Goal: Task Accomplishment & Management: Manage account settings

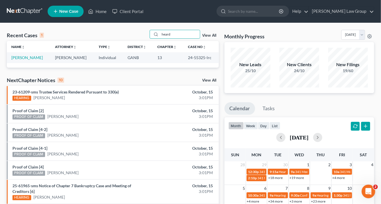
drag, startPoint x: 172, startPoint y: 33, endPoint x: 135, endPoint y: 30, distance: 37.0
click at [135, 29] on div "Recent Cases 1 heard View All Name unfold_more expand_more expand_less Attorney…" at bounding box center [190, 170] width 381 height 294
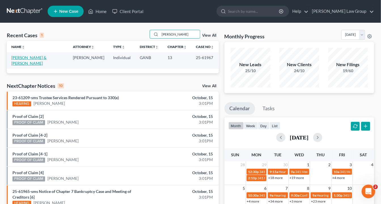
type input "[PERSON_NAME]"
click at [29, 58] on link "[PERSON_NAME] & [PERSON_NAME]" at bounding box center [28, 60] width 35 height 10
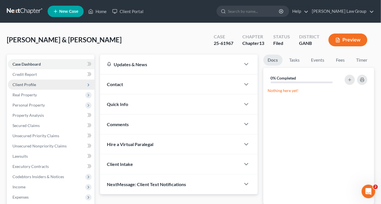
click at [37, 85] on span "Client Profile" at bounding box center [51, 84] width 86 height 10
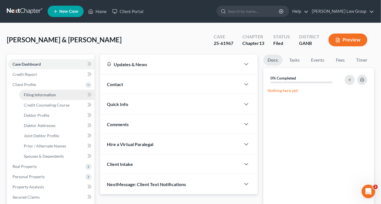
click at [39, 94] on span "Filing Information" at bounding box center [40, 94] width 32 height 5
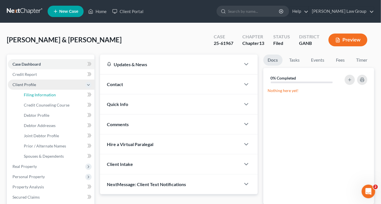
select select "1"
select select "3"
select select "19"
select select "0"
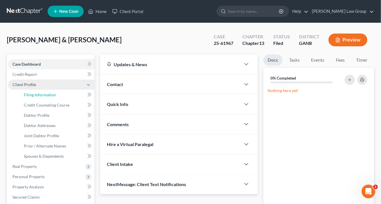
select select "10"
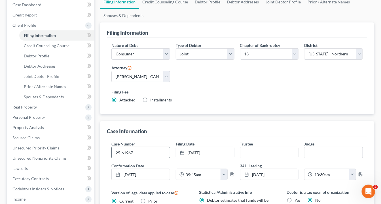
scroll to position [68, 0]
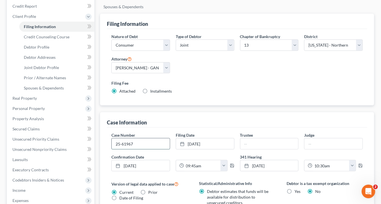
click at [144, 145] on input "25-61967" at bounding box center [141, 143] width 58 height 11
type input "25-61967-pmb"
click at [245, 145] on input "text" at bounding box center [269, 143] width 58 height 11
type input "Melissa J Davey"
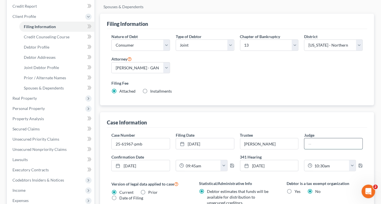
click at [323, 143] on input "text" at bounding box center [334, 143] width 58 height 11
type input "[GEOGRAPHIC_DATA]"
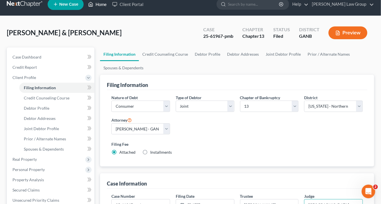
scroll to position [0, 0]
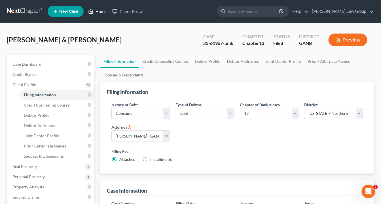
click at [106, 13] on link "Home" at bounding box center [97, 11] width 24 height 10
click at [101, 12] on link "Home" at bounding box center [97, 11] width 24 height 10
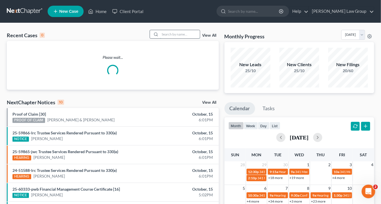
click at [174, 36] on input "search" at bounding box center [180, 34] width 40 height 8
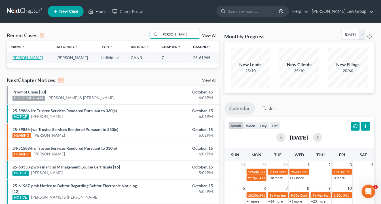
type input "wexler"
click at [20, 57] on link "[PERSON_NAME]" at bounding box center [26, 57] width 31 height 5
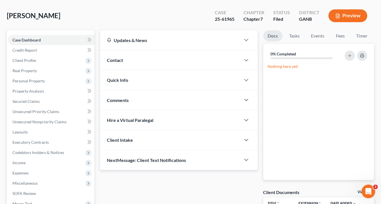
scroll to position [0, 0]
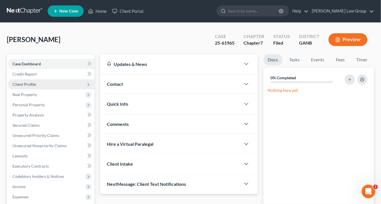
click at [31, 83] on span "Client Profile" at bounding box center [24, 84] width 24 height 5
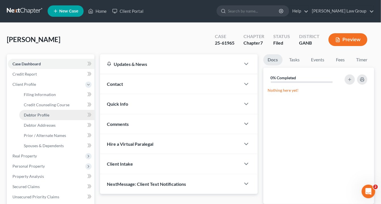
click at [39, 114] on span "Debtor Profile" at bounding box center [37, 114] width 26 height 5
select select "1"
select select "2"
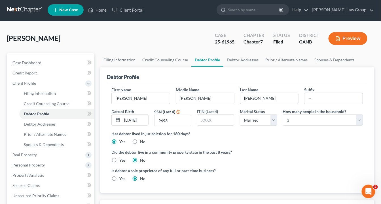
scroll to position [68, 0]
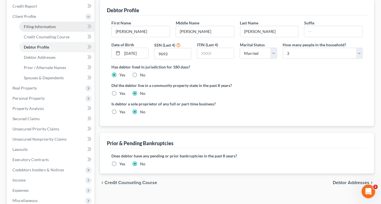
click at [51, 27] on span "Filing Information" at bounding box center [40, 26] width 32 height 5
select select "1"
select select "0"
select select "19"
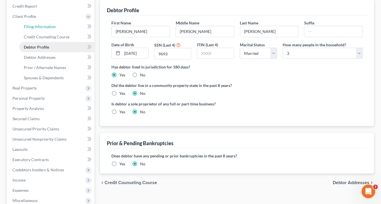
select select "0"
select select "10"
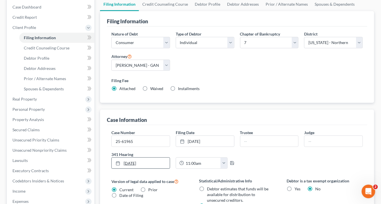
scroll to position [91, 0]
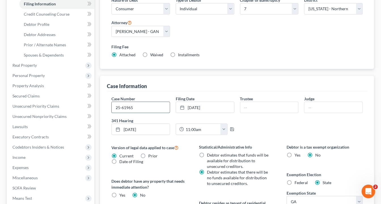
click at [138, 107] on input "25-61965" at bounding box center [141, 107] width 58 height 11
type input "25-61965-sms"
click at [250, 106] on input "text" at bounding box center [269, 107] width 58 height 11
type input "Kyle A Cooper"
click at [315, 105] on input "text" at bounding box center [334, 107] width 58 height 11
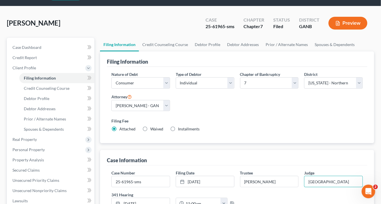
scroll to position [0, 0]
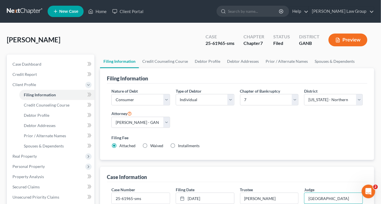
type input "Atlanta"
click at [99, 11] on link "Home" at bounding box center [97, 11] width 24 height 10
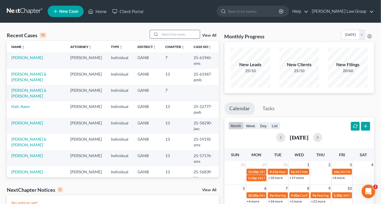
click at [168, 35] on input "search" at bounding box center [180, 34] width 40 height 8
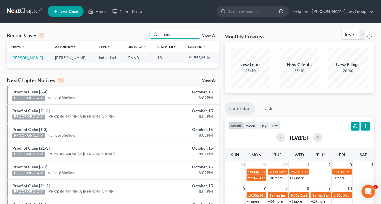
type input "heard"
click at [210, 36] on link "View All" at bounding box center [209, 35] width 14 height 4
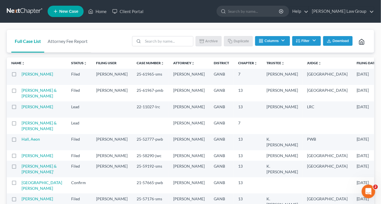
click at [307, 42] on button "Filter" at bounding box center [306, 41] width 29 height 10
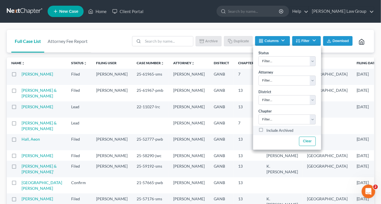
click at [267, 128] on label "Include Archived" at bounding box center [280, 130] width 27 height 7
click at [269, 128] on input "Include Archived" at bounding box center [271, 129] width 4 height 4
checkbox input "true"
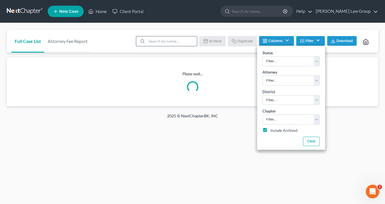
click at [150, 42] on input "search" at bounding box center [172, 41] width 50 height 10
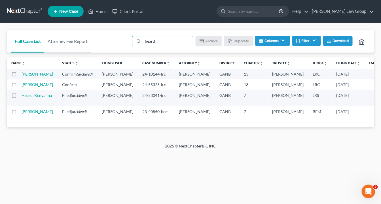
type input "heard"
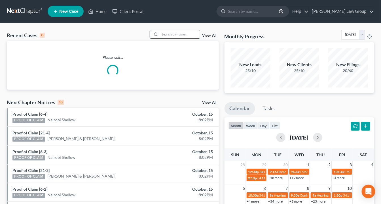
click at [168, 35] on input "search" at bounding box center [180, 34] width 40 height 8
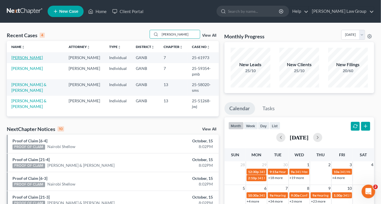
type input "[PERSON_NAME]"
click at [31, 57] on link "[PERSON_NAME]" at bounding box center [26, 57] width 31 height 5
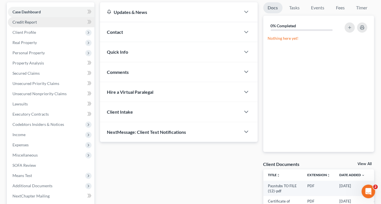
scroll to position [45, 0]
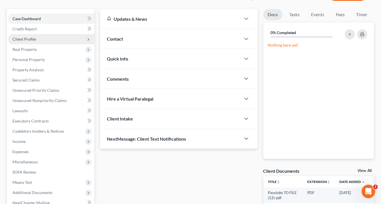
drag, startPoint x: 35, startPoint y: 38, endPoint x: 39, endPoint y: 38, distance: 3.1
click at [36, 38] on span "Client Profile" at bounding box center [51, 39] width 86 height 10
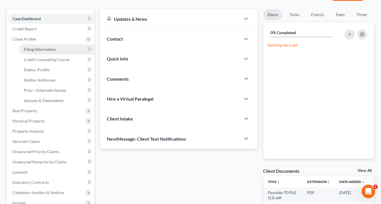
drag, startPoint x: 41, startPoint y: 48, endPoint x: 69, endPoint y: 60, distance: 30.5
click at [41, 48] on span "Filing Information" at bounding box center [40, 49] width 32 height 5
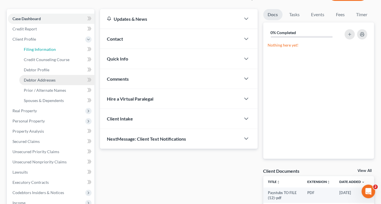
select select "1"
select select "0"
select select "19"
select select "10"
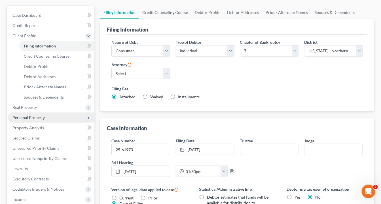
scroll to position [68, 0]
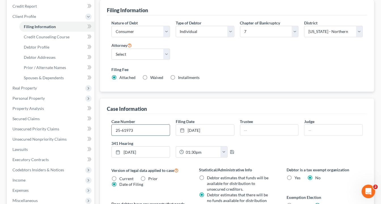
click at [139, 132] on input "25-61973" at bounding box center [141, 129] width 58 height 11
type input "25-61973-bem"
type input "[PERSON_NAME]"
click at [323, 129] on input "text" at bounding box center [334, 129] width 58 height 11
type input "[GEOGRAPHIC_DATA]"
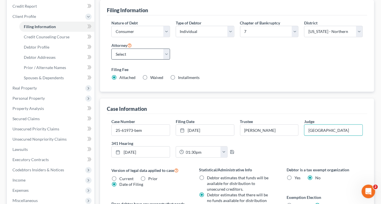
scroll to position [0, 0]
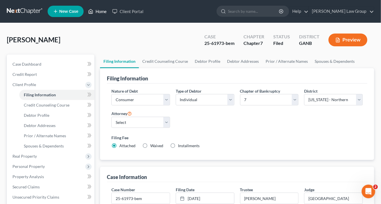
click at [102, 10] on link "Home" at bounding box center [97, 11] width 24 height 10
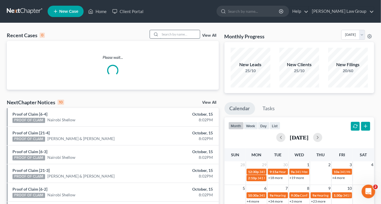
click at [170, 36] on input "search" at bounding box center [180, 34] width 40 height 8
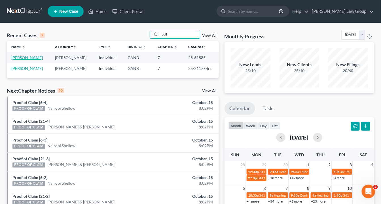
type input "ball"
click at [34, 57] on link "[PERSON_NAME]" at bounding box center [26, 57] width 31 height 5
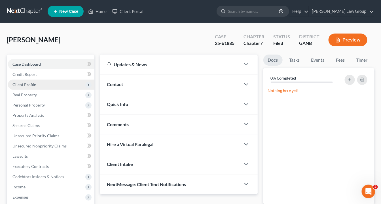
click at [34, 84] on span "Client Profile" at bounding box center [24, 84] width 24 height 5
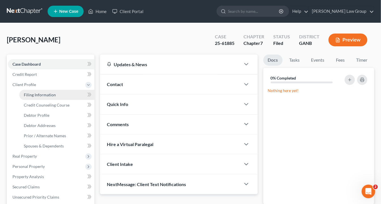
click at [41, 93] on span "Filing Information" at bounding box center [40, 94] width 32 height 5
select select "1"
select select "0"
select select "19"
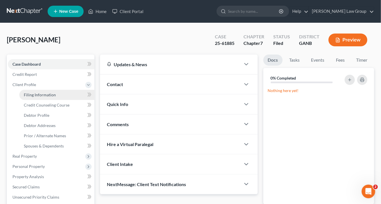
select select "0"
select select "10"
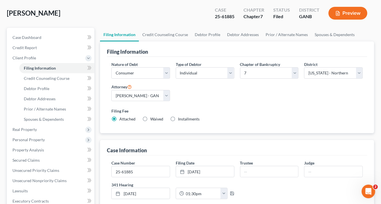
scroll to position [68, 0]
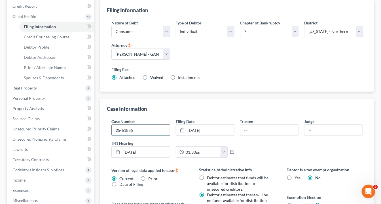
click at [141, 130] on input "25-61885" at bounding box center [141, 129] width 58 height 11
type input "25-61885-jrs"
click at [254, 128] on input "text" at bounding box center [269, 129] width 58 height 11
type input "[PERSON_NAME]"
click at [317, 130] on input "text" at bounding box center [334, 129] width 58 height 11
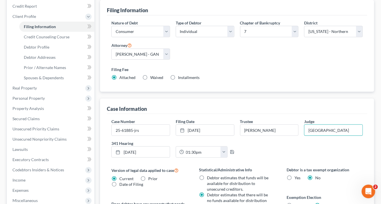
type input "[GEOGRAPHIC_DATA]"
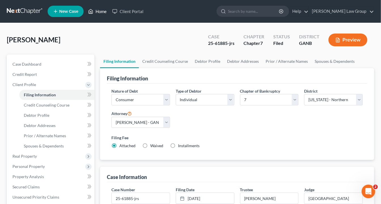
click at [103, 10] on link "Home" at bounding box center [97, 11] width 24 height 10
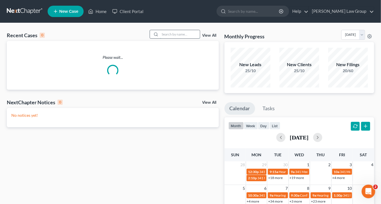
click at [162, 33] on input "search" at bounding box center [180, 34] width 40 height 8
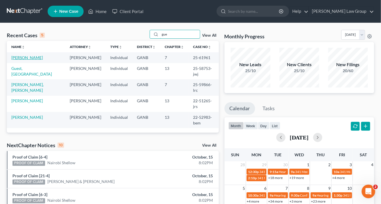
type input "gue"
click at [35, 58] on link "[PERSON_NAME]" at bounding box center [26, 57] width 31 height 5
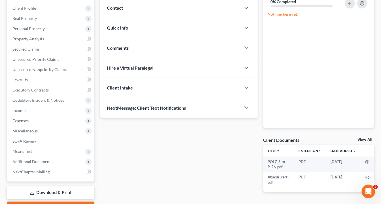
scroll to position [107, 0]
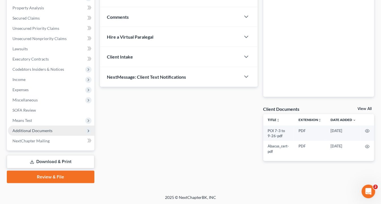
click at [41, 130] on span "Additional Documents" at bounding box center [32, 130] width 40 height 5
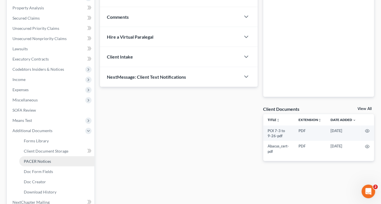
click at [48, 161] on span "PACER Notices" at bounding box center [37, 161] width 27 height 5
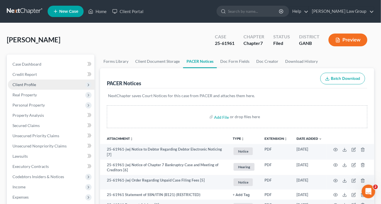
click at [29, 84] on span "Client Profile" at bounding box center [24, 84] width 24 height 5
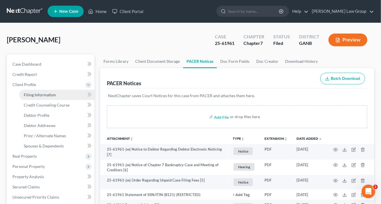
click at [38, 94] on span "Filing Information" at bounding box center [40, 94] width 32 height 5
select select "1"
select select "0"
select select "19"
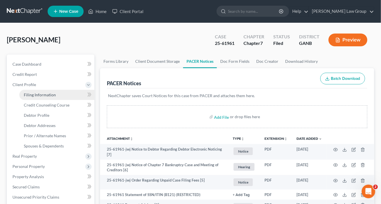
select select "0"
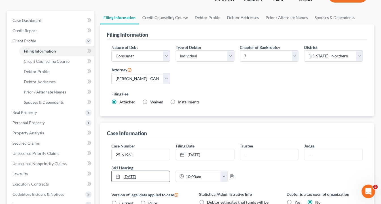
scroll to position [68, 0]
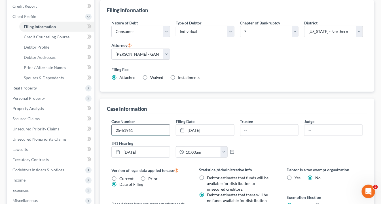
click at [138, 129] on input "25-61961" at bounding box center [141, 129] width 58 height 11
type input "25-61961-jwj"
drag, startPoint x: 258, startPoint y: 130, endPoint x: 262, endPoint y: 126, distance: 5.4
click at [259, 128] on input "text" at bounding box center [269, 129] width 58 height 11
type input "[PERSON_NAME]"
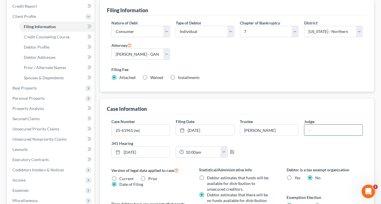
click at [317, 127] on input "text" at bounding box center [334, 129] width 58 height 11
type input "[GEOGRAPHIC_DATA]"
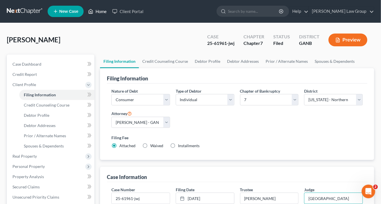
drag, startPoint x: 100, startPoint y: 12, endPoint x: 189, endPoint y: 49, distance: 96.2
click at [100, 12] on link "Home" at bounding box center [97, 11] width 24 height 10
click at [101, 13] on link "Home" at bounding box center [97, 11] width 24 height 10
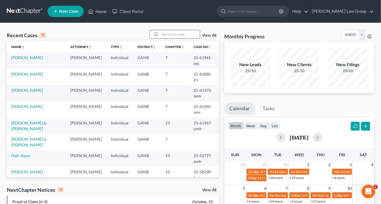
click at [167, 33] on input "search" at bounding box center [180, 34] width 40 height 8
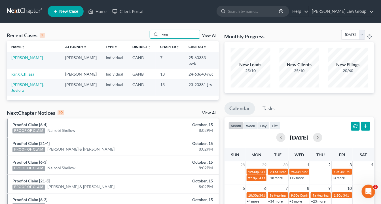
type input "king"
click at [28, 71] on link "King, Chilasa" at bounding box center [22, 73] width 23 height 5
select select "0"
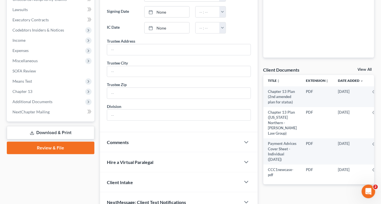
scroll to position [173, 0]
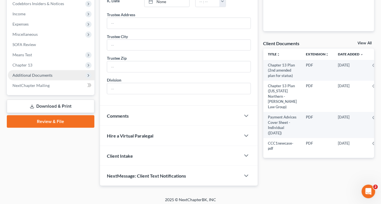
click at [37, 75] on span "Additional Documents" at bounding box center [32, 75] width 40 height 5
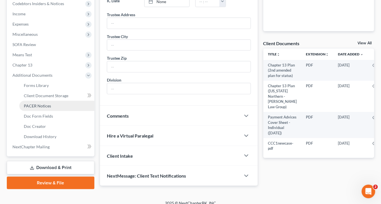
click at [47, 105] on span "PACER Notices" at bounding box center [37, 105] width 27 height 5
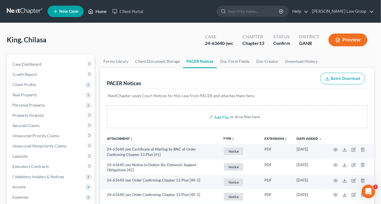
drag, startPoint x: 102, startPoint y: 12, endPoint x: 135, endPoint y: 28, distance: 36.8
click at [102, 12] on link "Home" at bounding box center [97, 11] width 24 height 10
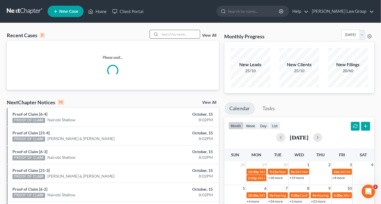
click at [166, 34] on input "search" at bounding box center [180, 34] width 40 height 8
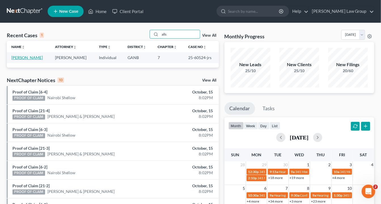
type input "alls"
click at [29, 55] on link "[PERSON_NAME]" at bounding box center [26, 57] width 31 height 5
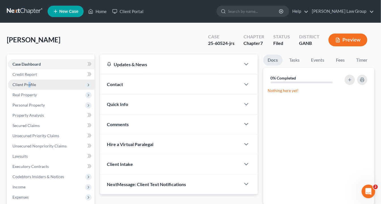
click at [29, 83] on span "Client Profile" at bounding box center [24, 84] width 24 height 5
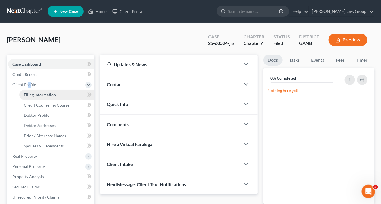
click at [45, 95] on span "Filing Information" at bounding box center [40, 94] width 32 height 5
select select "1"
select select "0"
select select "19"
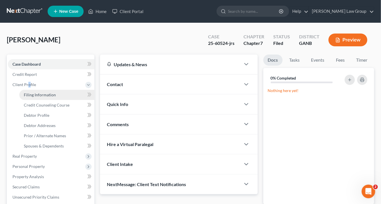
select select "0"
select select "10"
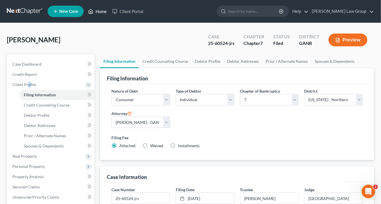
click at [100, 10] on link "Home" at bounding box center [97, 11] width 24 height 10
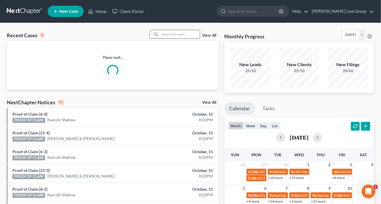
click at [164, 35] on input "search" at bounding box center [180, 34] width 40 height 8
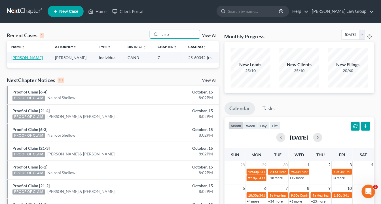
type input "dima"
click at [37, 58] on link "[PERSON_NAME]" at bounding box center [26, 57] width 31 height 5
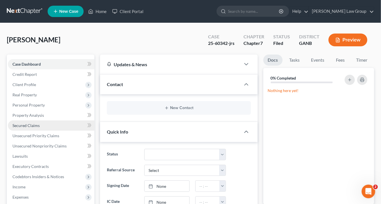
click at [29, 123] on span "Secured Claims" at bounding box center [25, 125] width 27 height 5
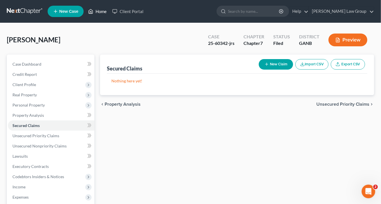
click at [101, 12] on link "Home" at bounding box center [97, 11] width 24 height 10
click at [100, 12] on link "Home" at bounding box center [97, 11] width 24 height 10
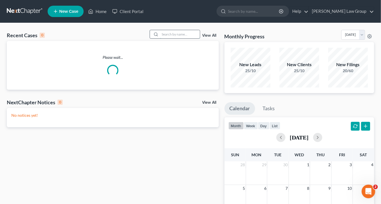
click at [172, 34] on input "search" at bounding box center [180, 34] width 40 height 8
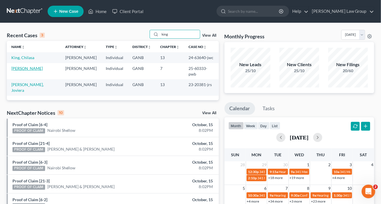
type input "king"
click at [25, 68] on link "[PERSON_NAME]" at bounding box center [26, 68] width 31 height 5
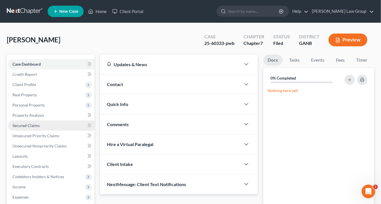
click at [40, 125] on link "Secured Claims" at bounding box center [51, 125] width 86 height 10
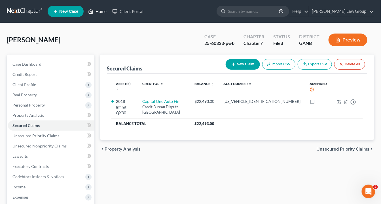
click at [100, 12] on link "Home" at bounding box center [97, 11] width 24 height 10
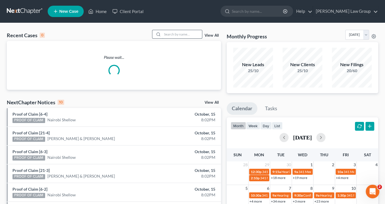
click at [168, 33] on input "search" at bounding box center [182, 34] width 40 height 8
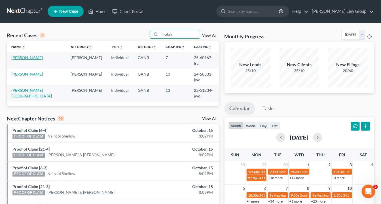
type input "mcdani"
click at [35, 58] on link "[PERSON_NAME]" at bounding box center [26, 57] width 31 height 5
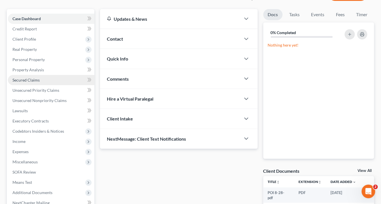
click at [23, 78] on span "Secured Claims" at bounding box center [25, 79] width 27 height 5
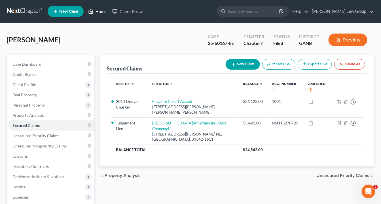
click at [99, 11] on link "Home" at bounding box center [97, 11] width 24 height 10
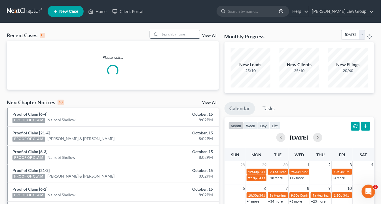
click at [171, 35] on input "search" at bounding box center [180, 34] width 40 height 8
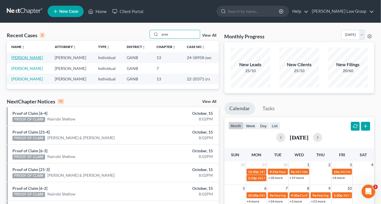
type input "pres"
click at [25, 56] on link "[PERSON_NAME]" at bounding box center [26, 57] width 31 height 5
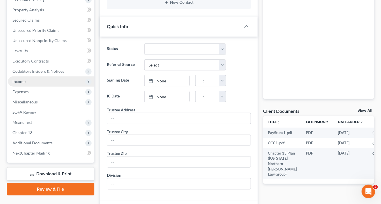
scroll to position [159, 0]
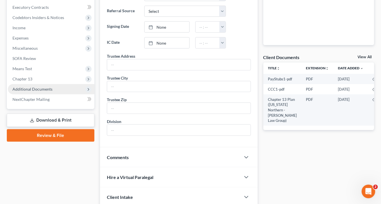
click at [46, 88] on span "Additional Documents" at bounding box center [32, 88] width 40 height 5
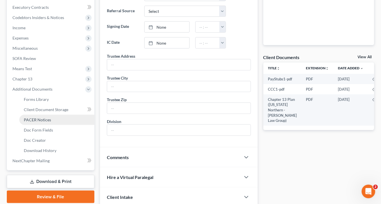
click at [40, 119] on span "PACER Notices" at bounding box center [37, 119] width 27 height 5
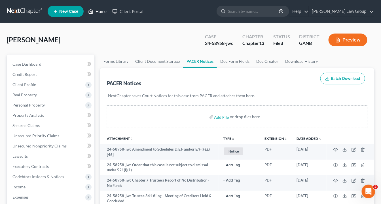
click at [98, 12] on link "Home" at bounding box center [97, 11] width 24 height 10
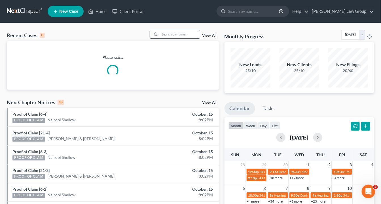
click at [173, 35] on input "search" at bounding box center [180, 34] width 40 height 8
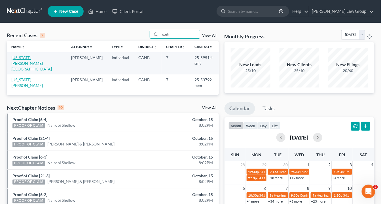
type input "wash"
click at [33, 58] on link "[US_STATE][PERSON_NAME][GEOGRAPHIC_DATA]" at bounding box center [31, 63] width 41 height 16
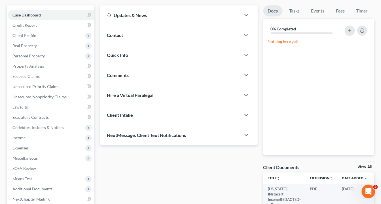
scroll to position [68, 0]
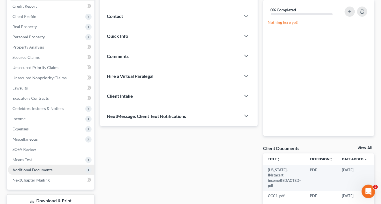
click at [49, 167] on span "Additional Documents" at bounding box center [32, 169] width 40 height 5
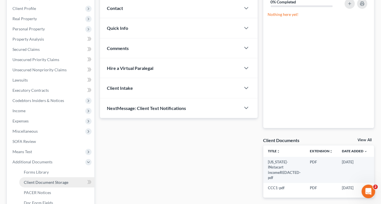
scroll to position [113, 0]
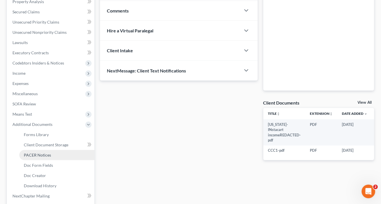
click at [44, 152] on span "PACER Notices" at bounding box center [37, 154] width 27 height 5
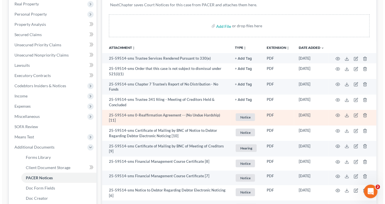
scroll to position [181, 0]
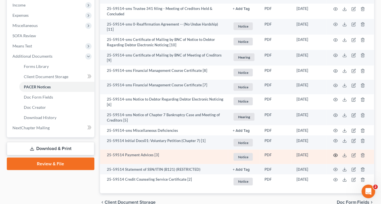
click at [336, 153] on icon "button" at bounding box center [335, 155] width 5 height 5
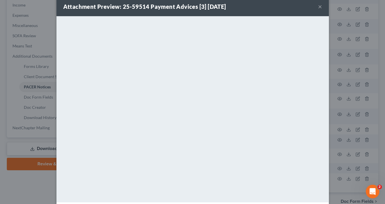
scroll to position [0, 0]
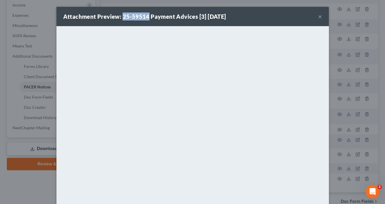
drag, startPoint x: 146, startPoint y: 15, endPoint x: 121, endPoint y: 15, distance: 24.7
click at [121, 16] on strong "Attachment Preview: 25-59514 Payment Advices [3] [DATE]" at bounding box center [144, 16] width 163 height 7
copy strong "25-59514"
